Goal: Find specific page/section: Find specific page/section

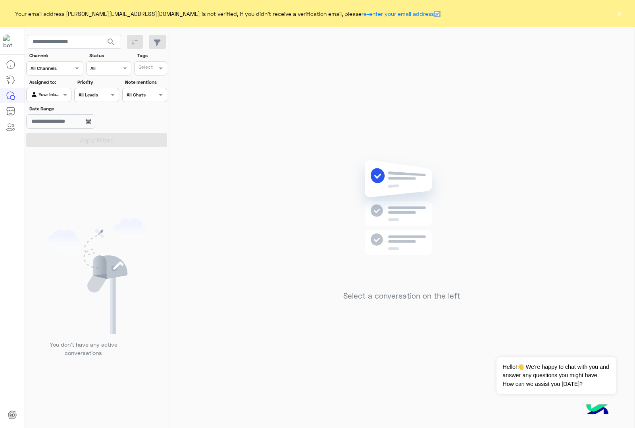
click at [619, 15] on button "×" at bounding box center [619, 14] width 8 height 8
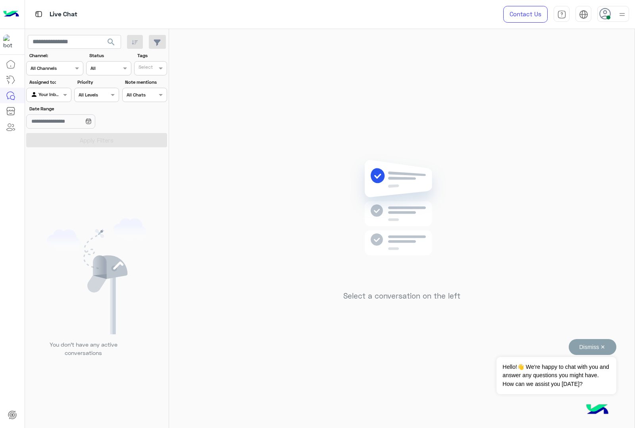
click at [602, 348] on button "Dismiss ✕" at bounding box center [592, 347] width 48 height 16
